Goal: Information Seeking & Learning: Learn about a topic

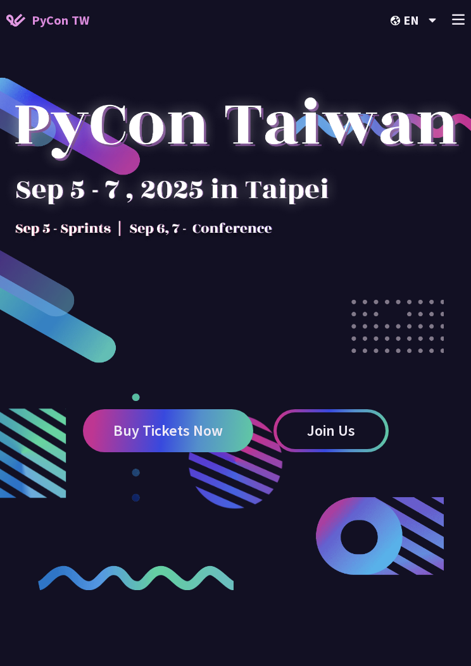
scroll to position [1, 0]
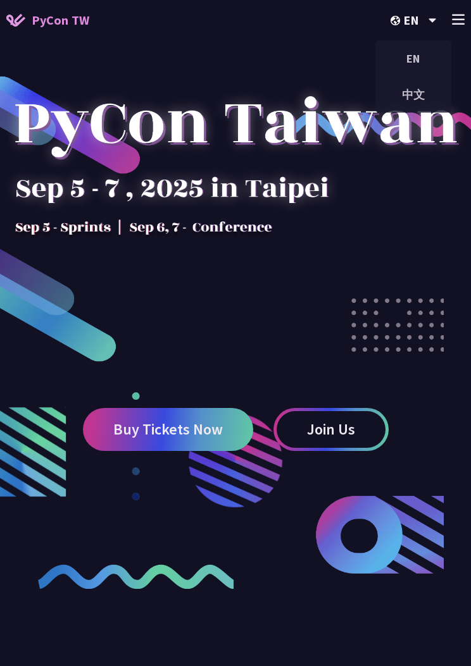
click at [416, 96] on div "中文" at bounding box center [413, 95] width 76 height 30
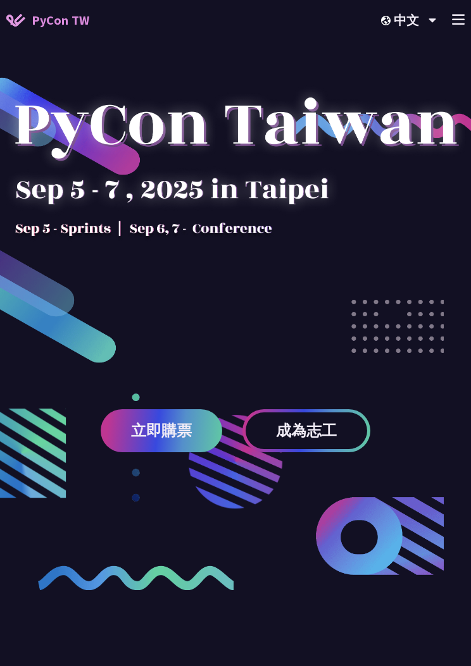
click at [459, 21] on icon at bounding box center [458, 19] width 13 height 11
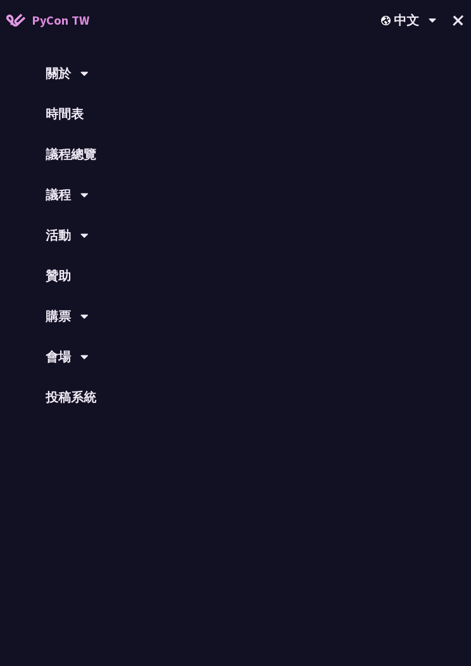
click at [76, 163] on link "議程總覽" at bounding box center [235, 154] width 471 height 41
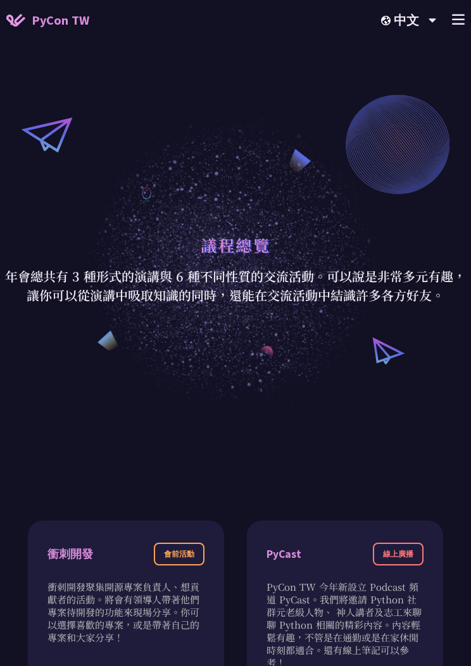
click at [17, 26] on img at bounding box center [15, 20] width 19 height 13
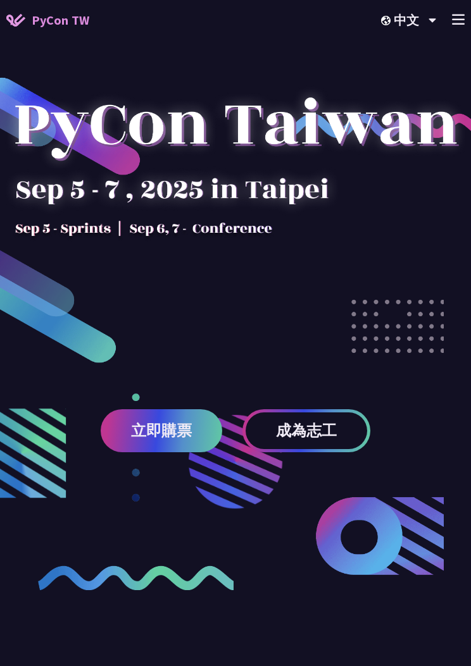
click at [463, 15] on line at bounding box center [457, 15] width 11 height 0
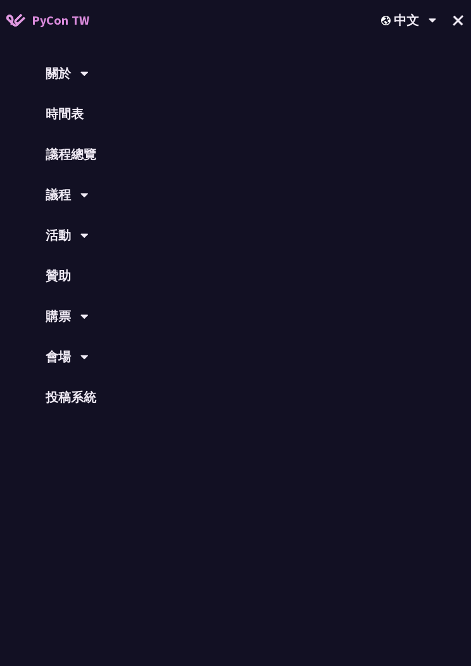
click at [72, 113] on link "時間表" at bounding box center [235, 114] width 471 height 41
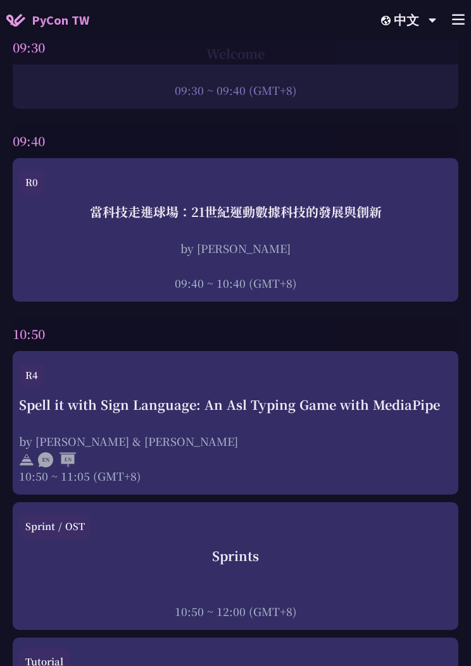
scroll to position [294, 0]
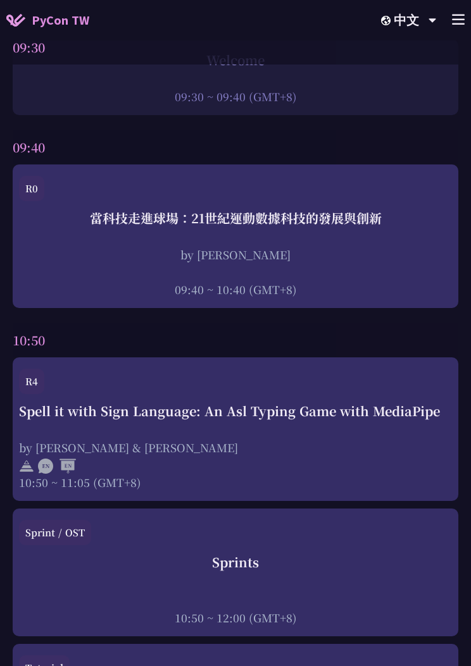
click at [349, 234] on div "當科技走進球場：21世紀運動數據科技的發展與創新 by [PERSON_NAME]新 09:40 ~ 10:40 (GMT+8)" at bounding box center [235, 253] width 433 height 89
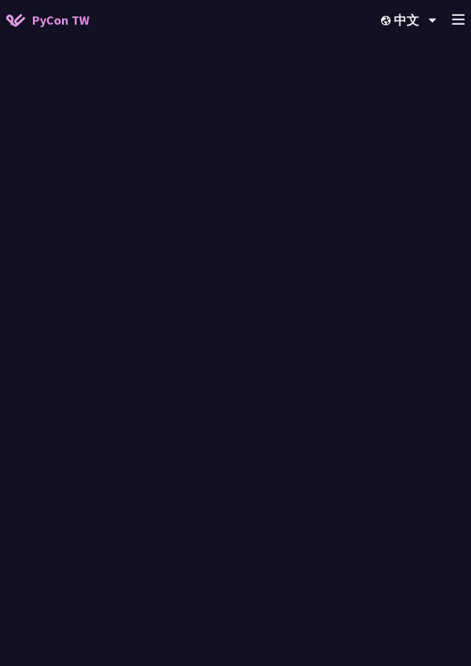
click at [365, 260] on div "by [PERSON_NAME]" at bounding box center [235, 255] width 433 height 16
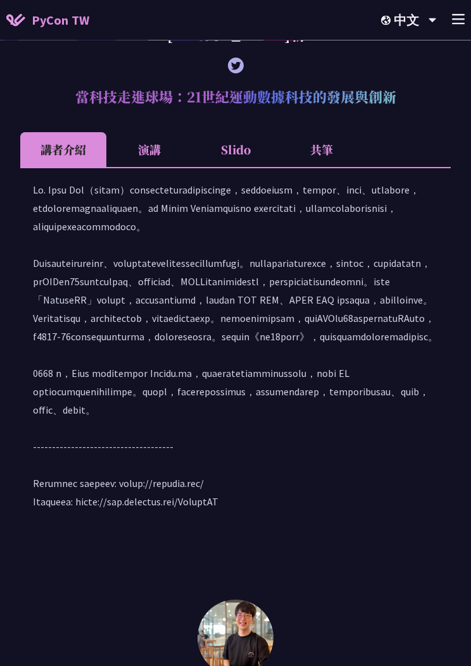
scroll to position [1137, 0]
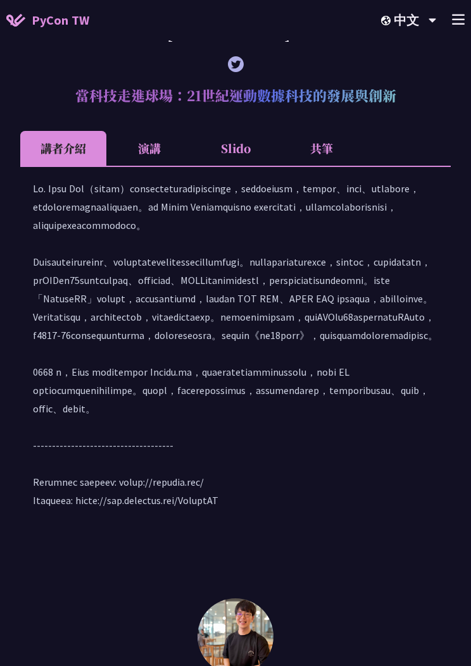
click at [152, 166] on li "演講" at bounding box center [149, 148] width 86 height 35
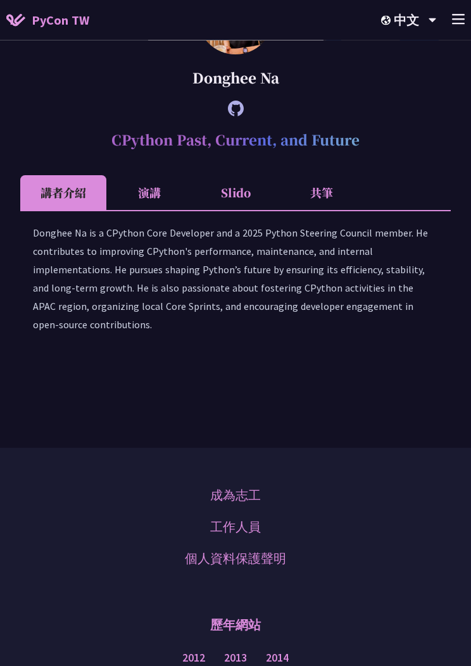
scroll to position [1702, 0]
click at [159, 210] on li "演講" at bounding box center [149, 192] width 86 height 35
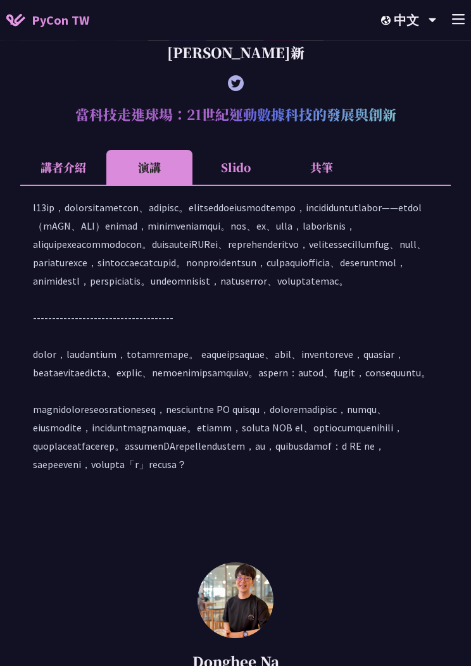
scroll to position [1117, 0]
click at [240, 185] on li "Slido" at bounding box center [235, 168] width 86 height 35
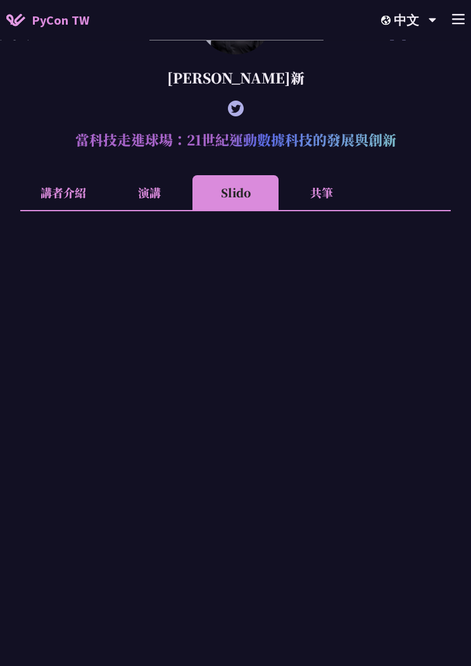
scroll to position [1092, 0]
click at [321, 210] on li "共筆" at bounding box center [321, 192] width 86 height 35
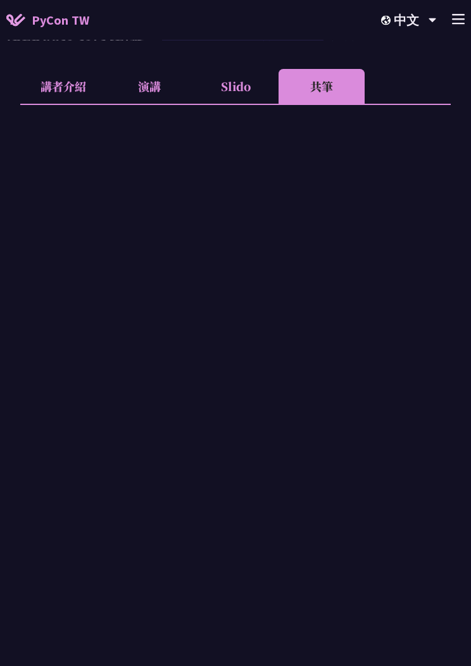
scroll to position [1199, 0]
click at [237, 103] on li "Slido" at bounding box center [235, 85] width 86 height 35
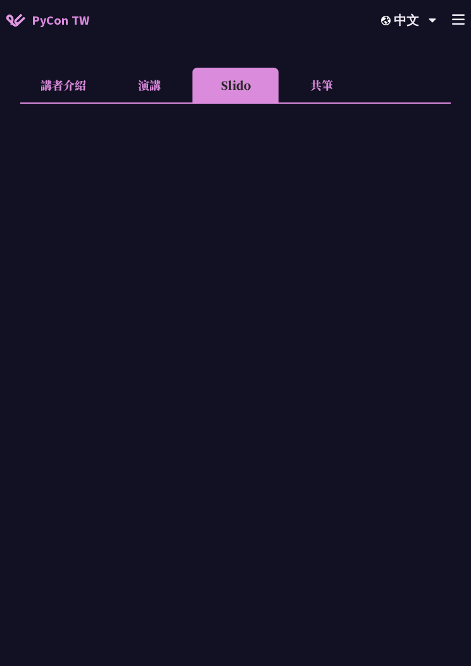
click at [310, 103] on li "共筆" at bounding box center [321, 85] width 86 height 35
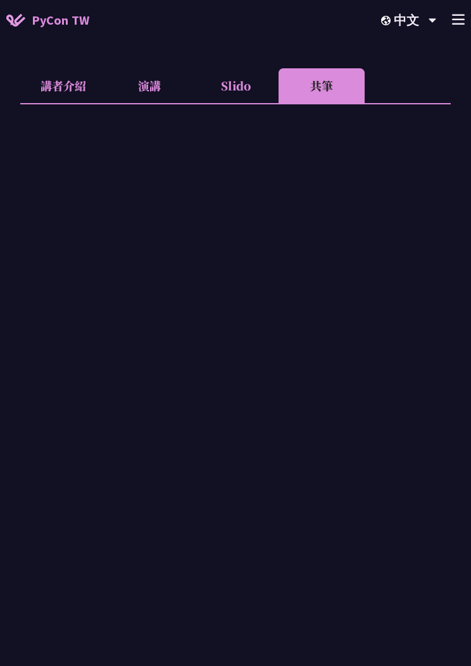
scroll to position [1197, 0]
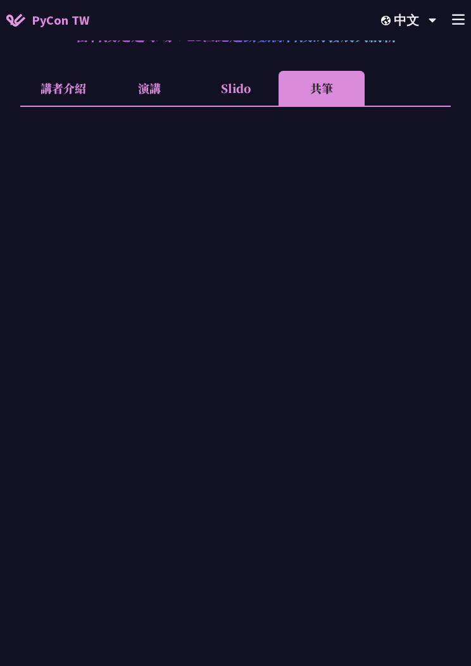
click at [67, 106] on li "講者介紹" at bounding box center [63, 88] width 86 height 35
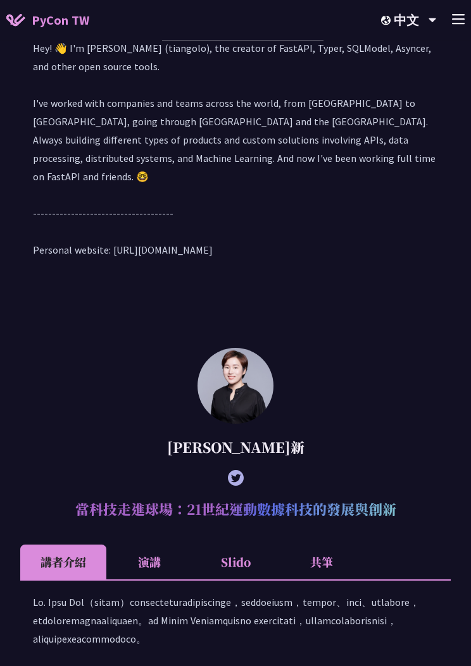
scroll to position [720, 0]
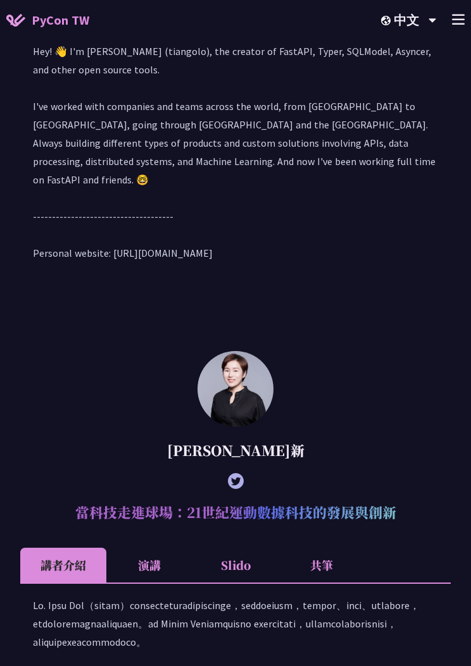
click at [239, 489] on icon at bounding box center [236, 481] width 16 height 16
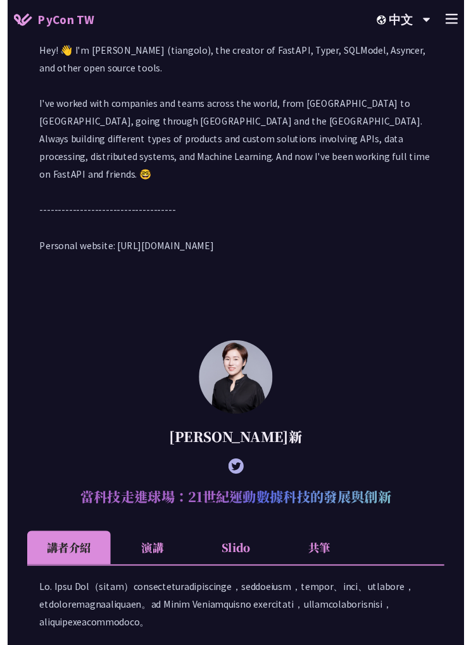
scroll to position [720, 0]
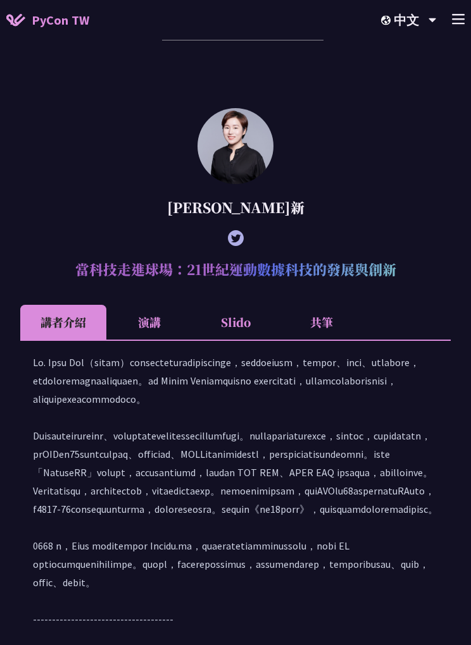
click at [233, 340] on li "Slido" at bounding box center [235, 323] width 86 height 35
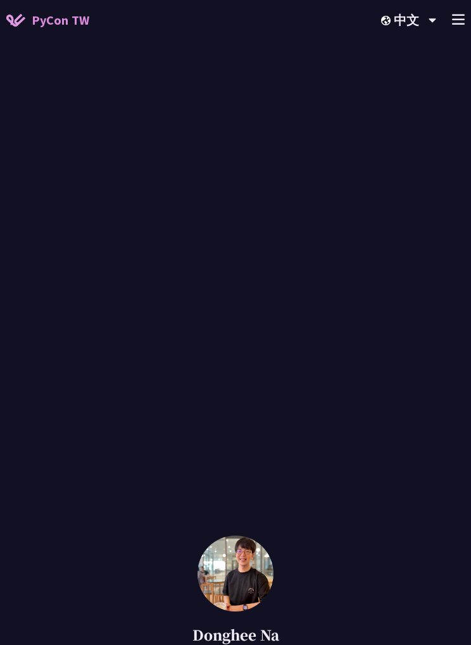
scroll to position [1346, 0]
click at [460, 572] on div "[PERSON_NAME] (tiangolo) Behind the scenes of FastAPI and friends for developer…" at bounding box center [235, 70] width 471 height 1946
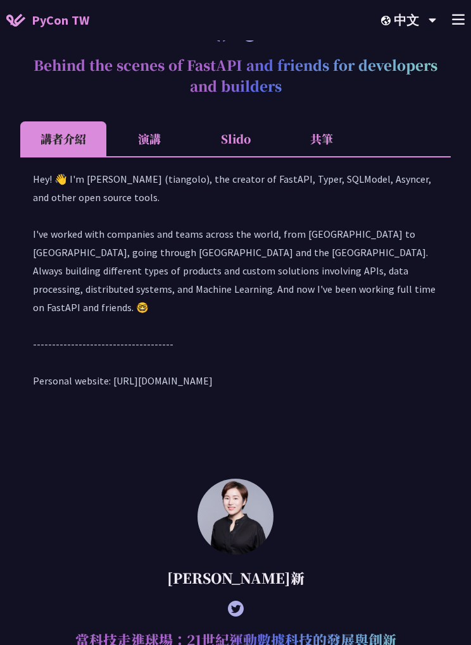
scroll to position [570, 0]
click at [237, 157] on li "Slido" at bounding box center [235, 139] width 86 height 35
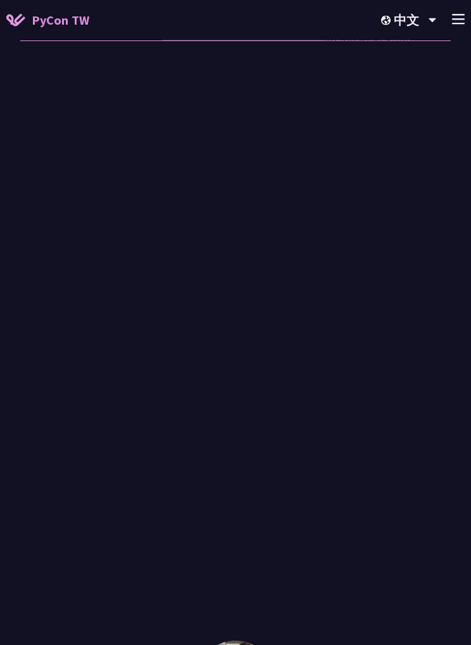
scroll to position [1520, 0]
click at [85, 40] on li "講者介紹" at bounding box center [63, 22] width 86 height 35
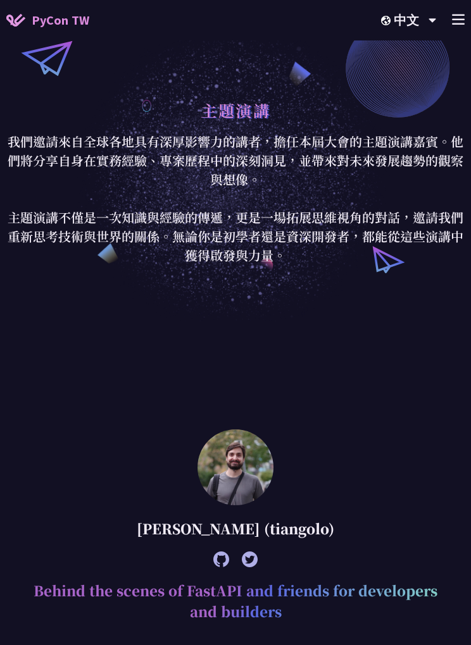
scroll to position [0, 0]
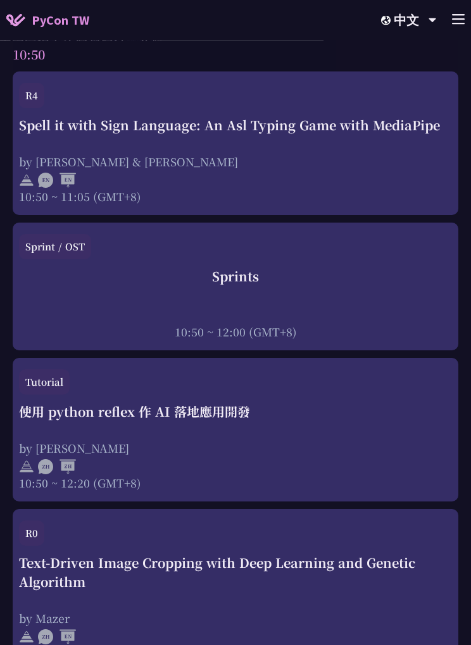
scroll to position [621, 0]
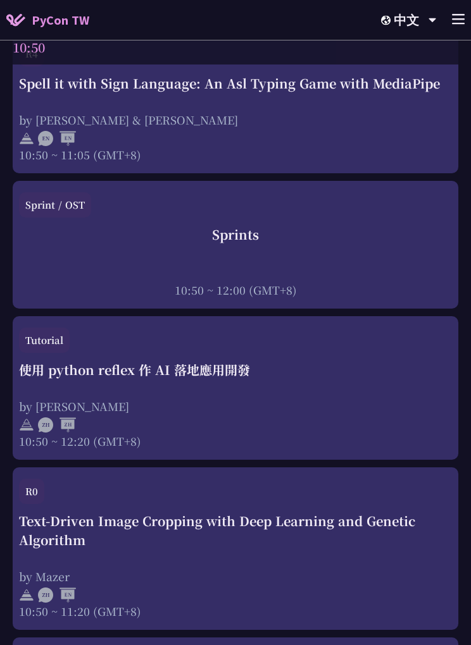
click at [281, 256] on div "Sprints 10:50 ~ 12:00 (GMT+8)" at bounding box center [235, 262] width 433 height 73
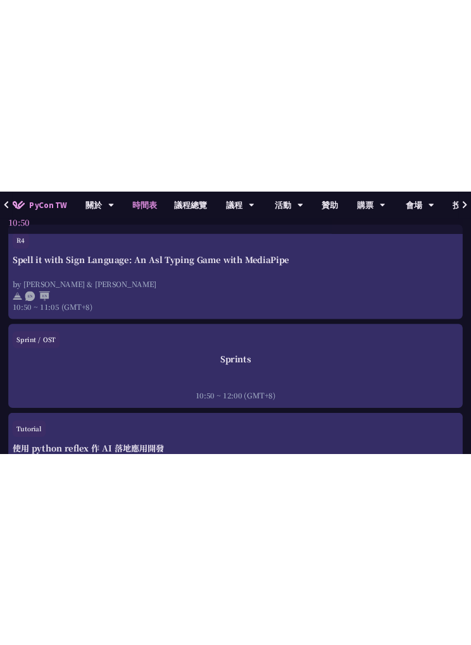
scroll to position [479, 0]
